Goal: Task Accomplishment & Management: Use online tool/utility

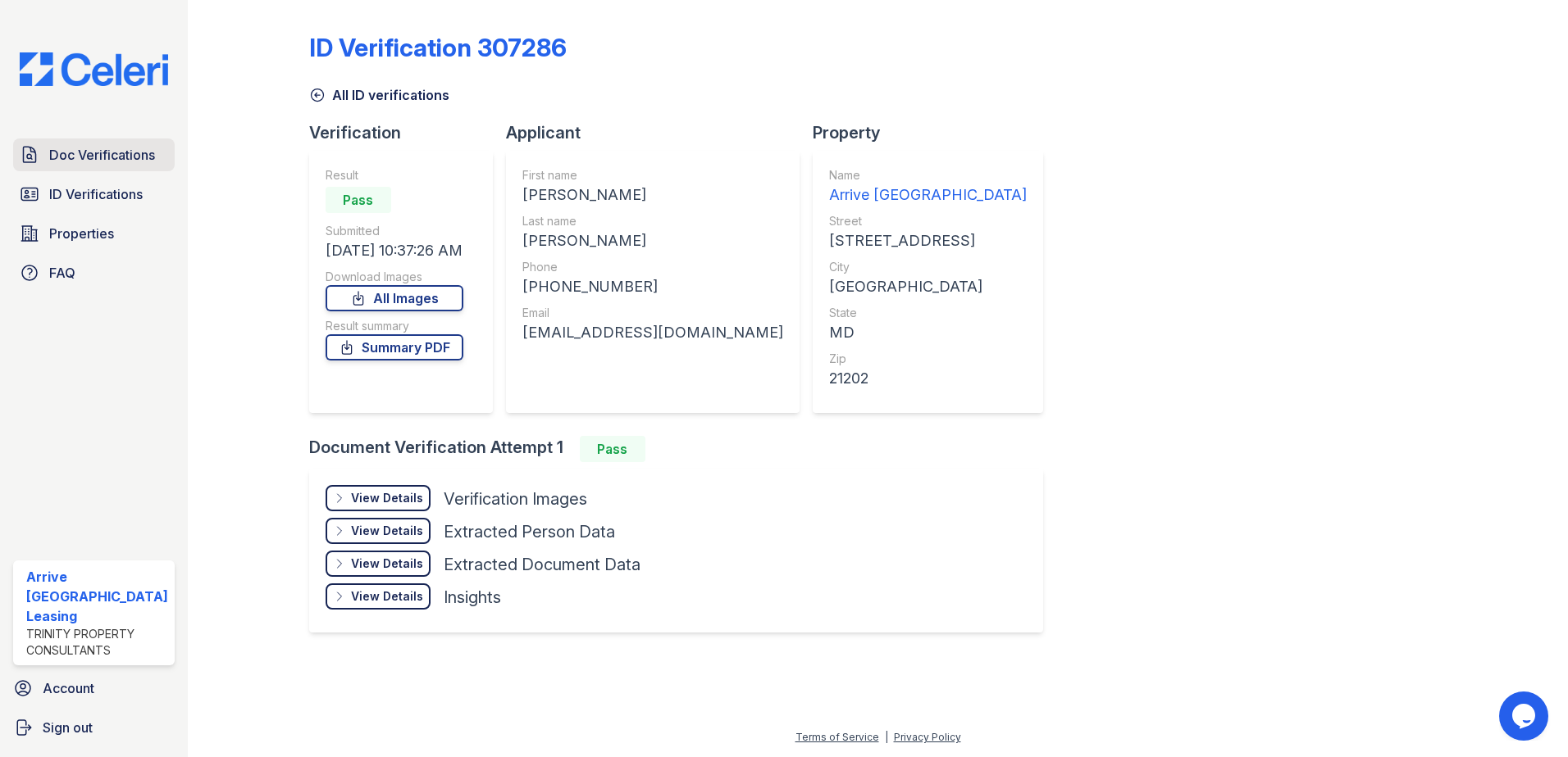
click at [70, 154] on span "Doc Verifications" at bounding box center [102, 155] width 106 height 20
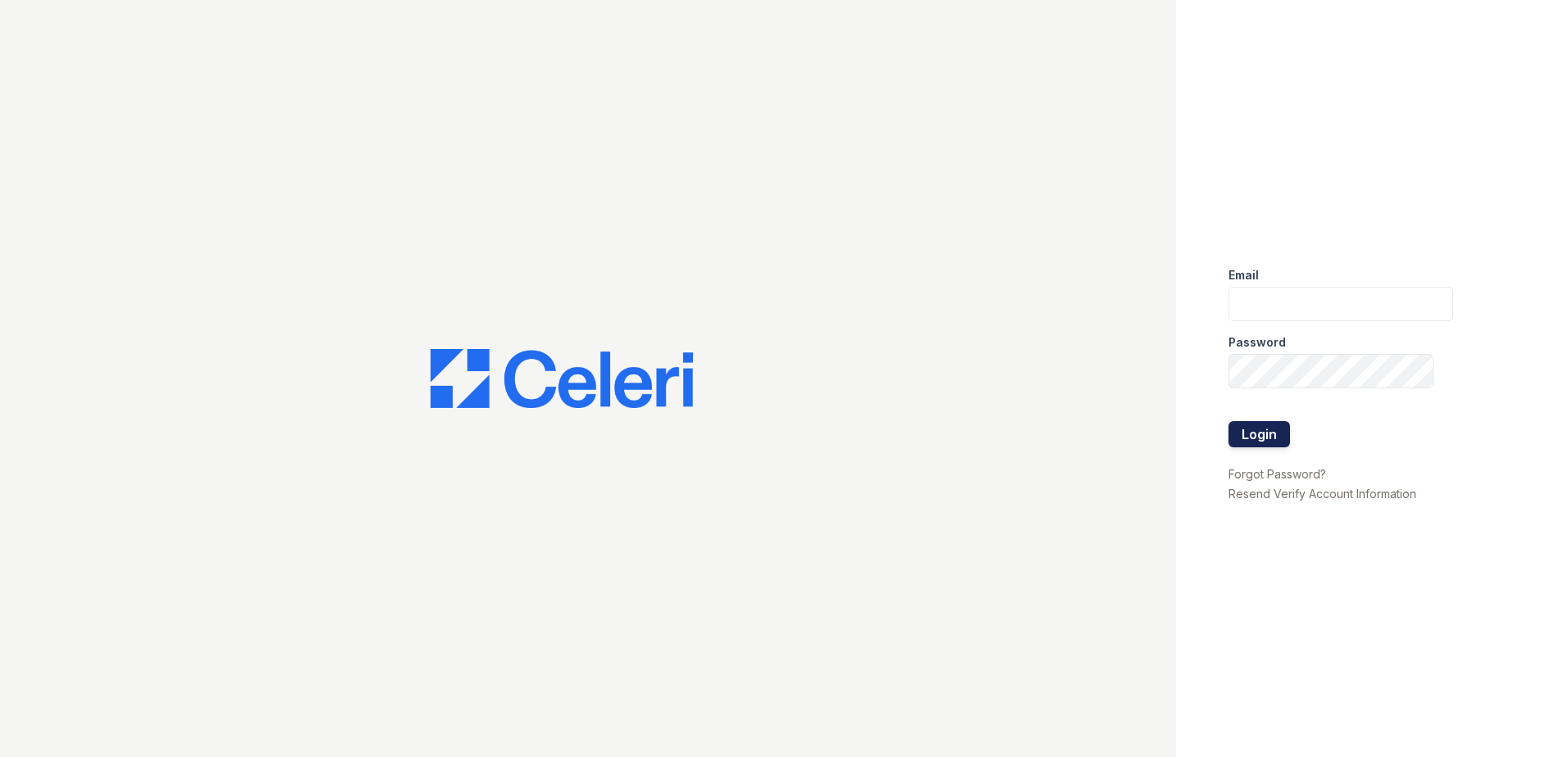
type input "arriveinnerharbor@trinity-pm.com"
click at [1246, 433] on button "Login" at bounding box center [1259, 435] width 62 height 27
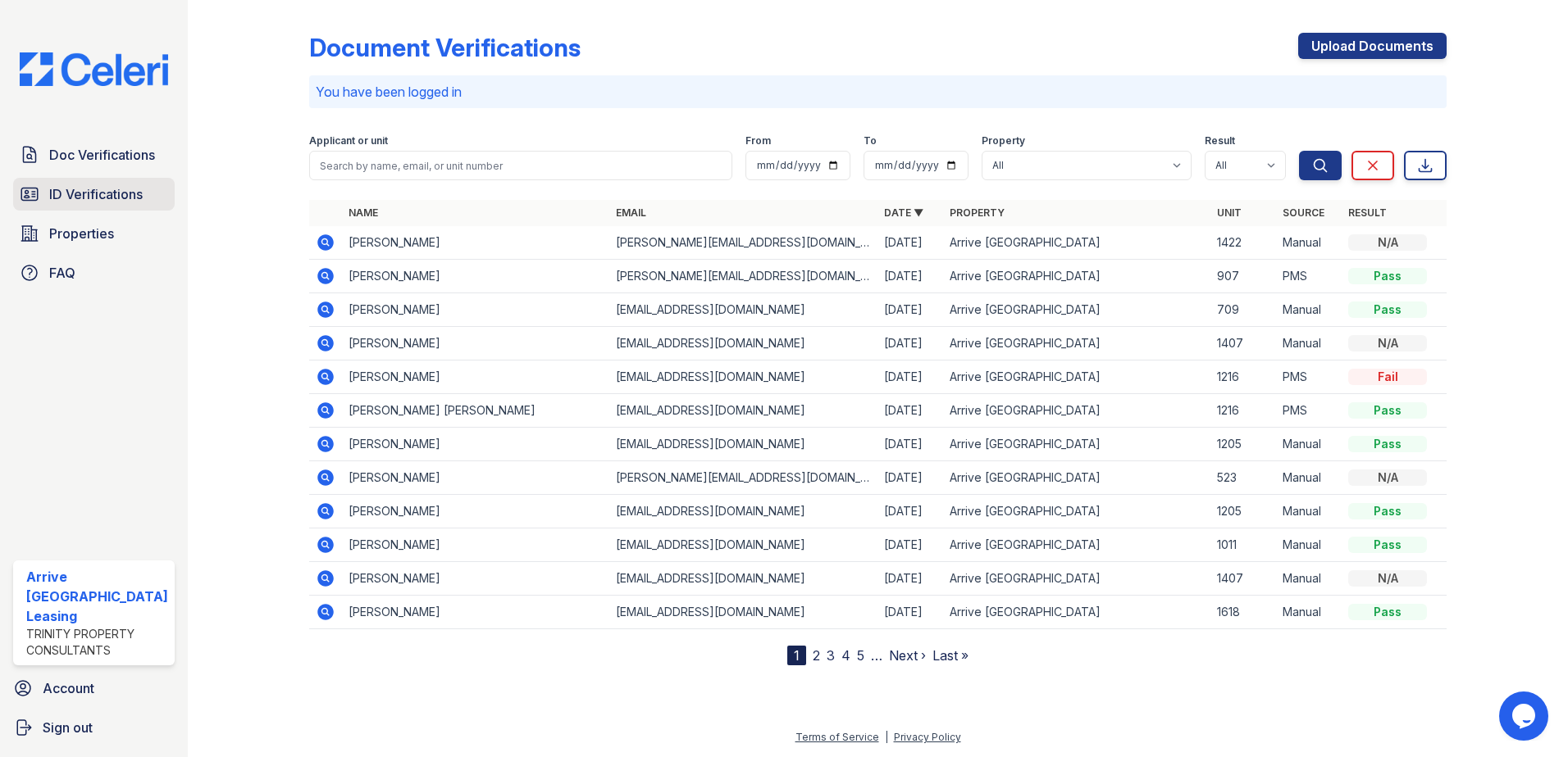
click at [101, 197] on span "ID Verifications" at bounding box center [96, 194] width 93 height 20
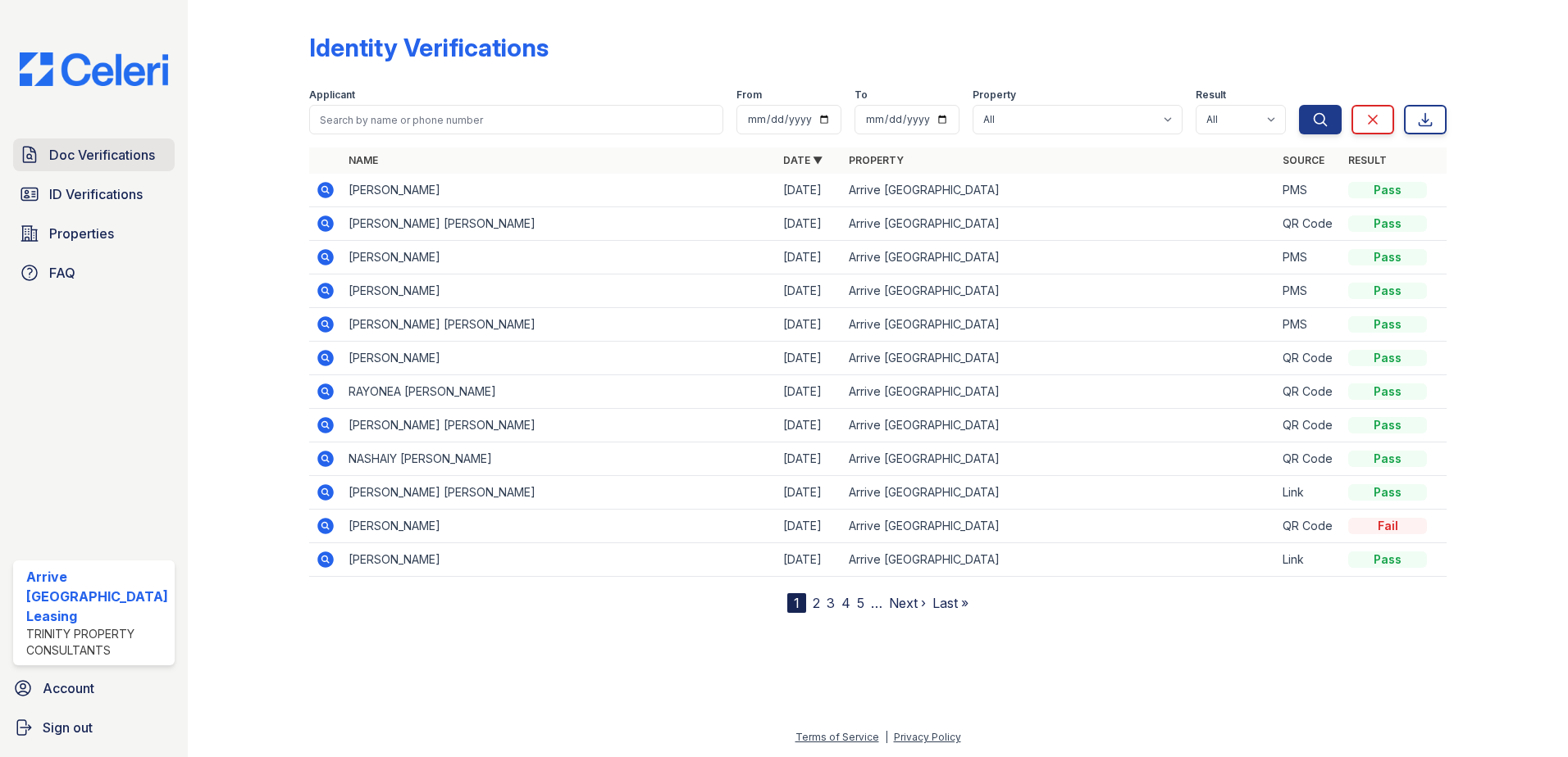
click at [87, 151] on span "Doc Verifications" at bounding box center [102, 155] width 106 height 20
